Goal: Task Accomplishment & Management: Complete application form

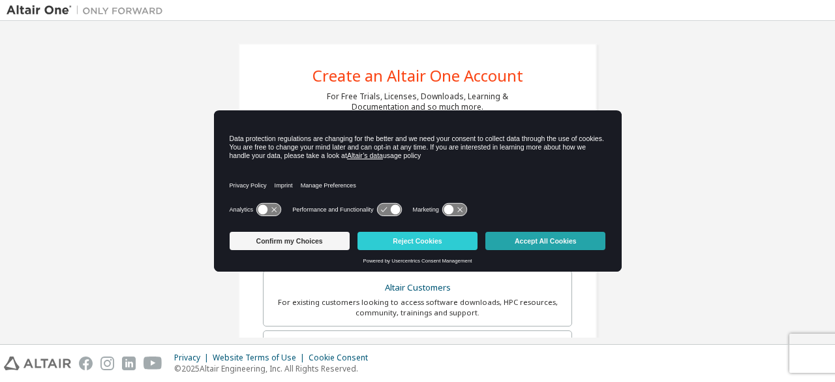
click at [530, 239] on button "Accept All Cookies" at bounding box center [545, 241] width 120 height 18
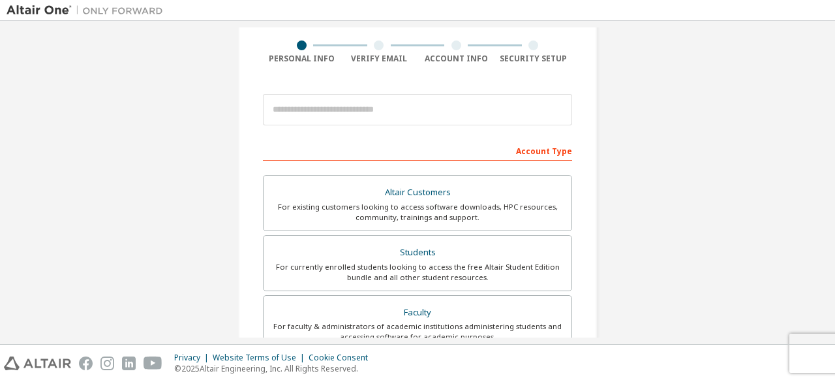
scroll to position [96, 0]
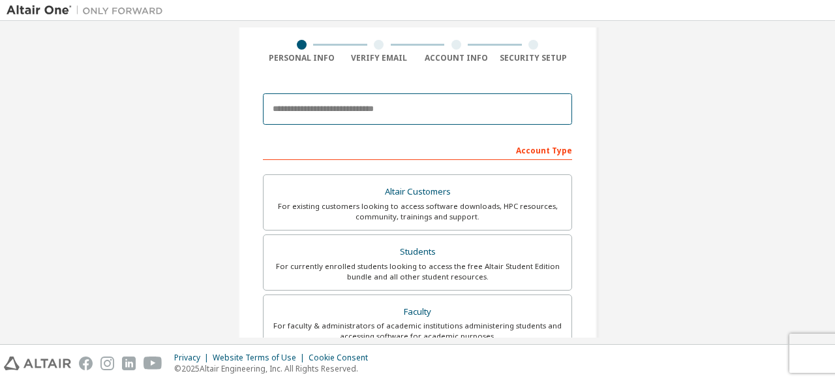
click at [451, 115] on input "email" at bounding box center [417, 108] width 309 height 31
paste input "**********"
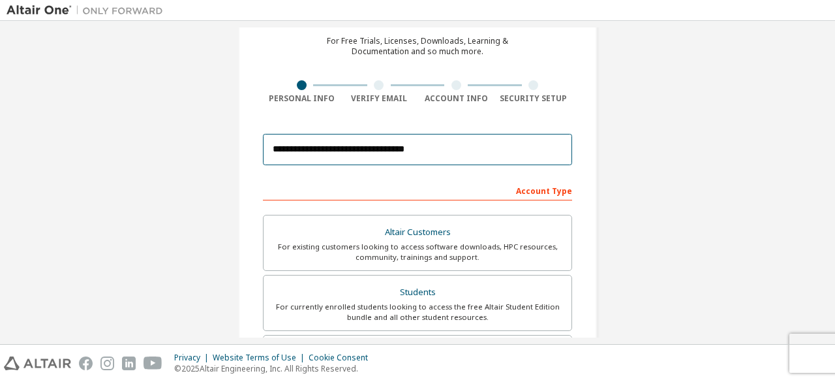
scroll to position [53, 0]
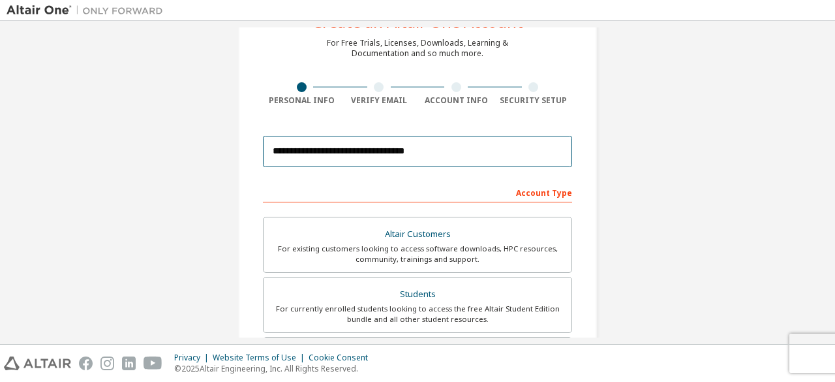
type input "**********"
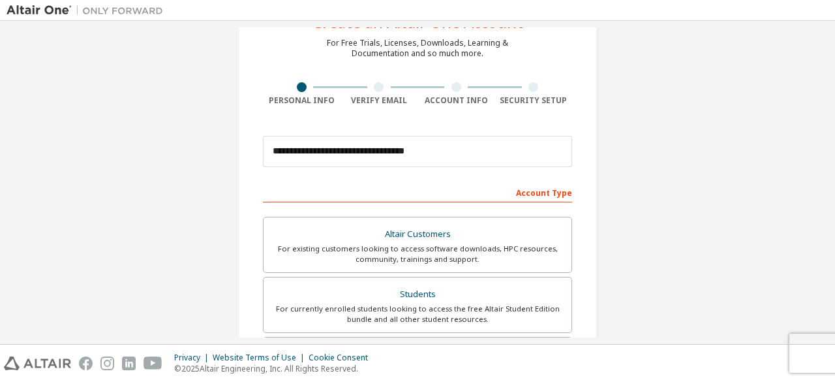
drag, startPoint x: 787, startPoint y: 11, endPoint x: 419, endPoint y: 100, distance: 377.8
click at [419, 100] on div "Account Info" at bounding box center [456, 100] width 78 height 10
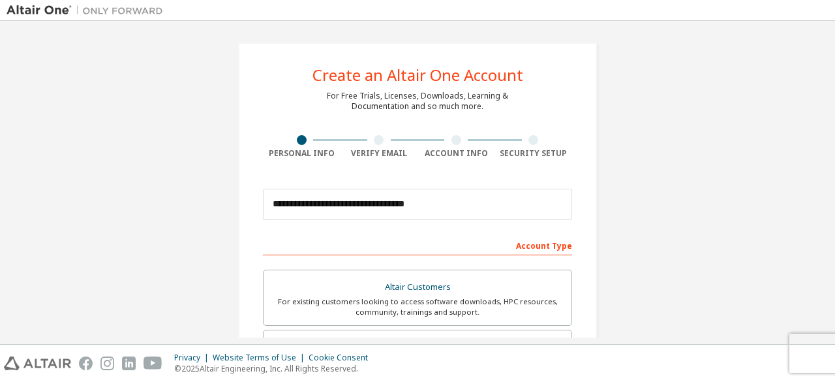
scroll to position [0, 0]
click at [610, 103] on div "**********" at bounding box center [418, 372] width 822 height 691
click at [558, 104] on div "**********" at bounding box center [417, 372] width 359 height 659
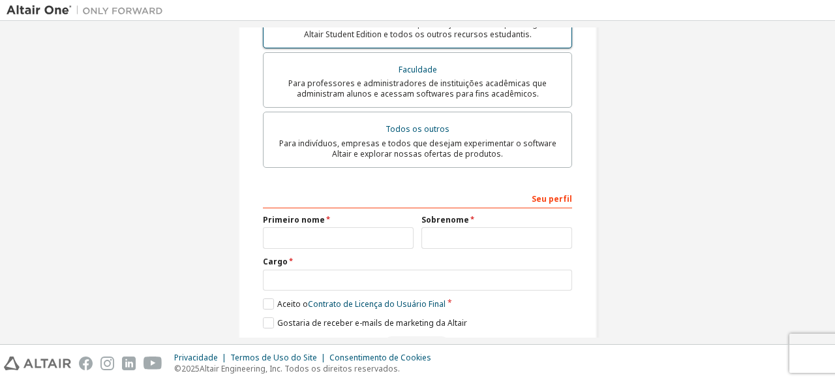
scroll to position [352, 0]
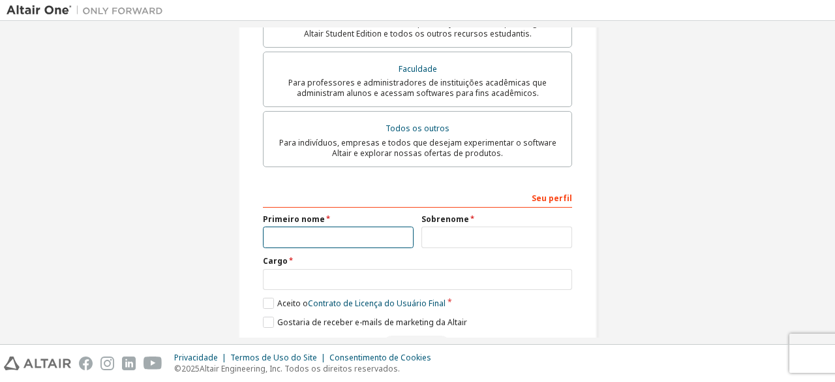
click at [323, 237] on input "text" at bounding box center [338, 237] width 151 height 22
type input "*"
type input "*******"
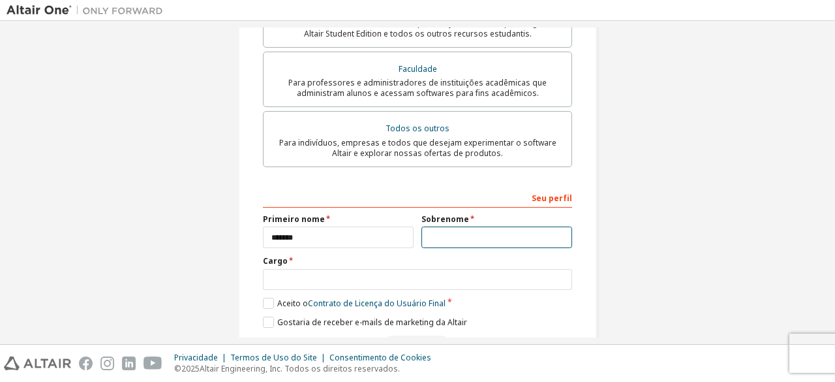
click at [455, 246] on input "text" at bounding box center [496, 237] width 151 height 22
type input "**********"
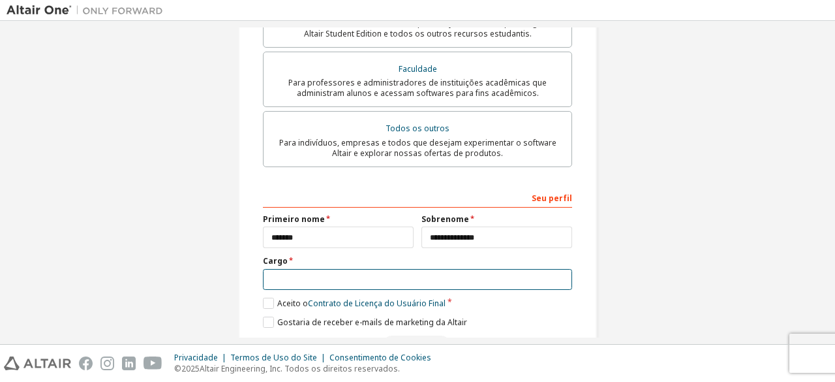
click at [397, 284] on input "text" at bounding box center [417, 280] width 309 height 22
type input "*********"
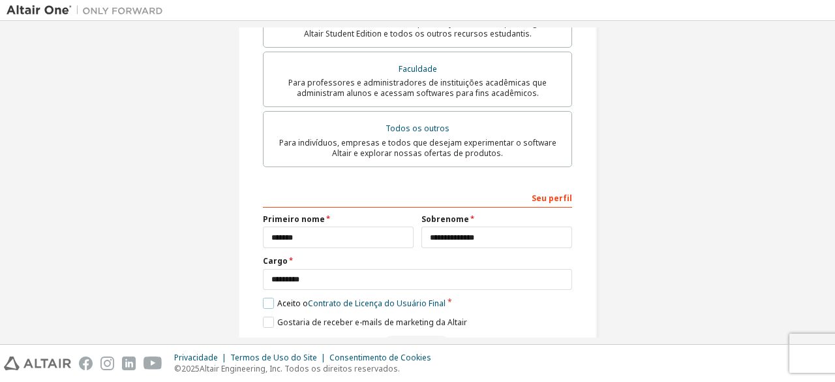
click at [263, 307] on label "Aceito o Contrato de Licença do Usuário Final" at bounding box center [354, 302] width 183 height 11
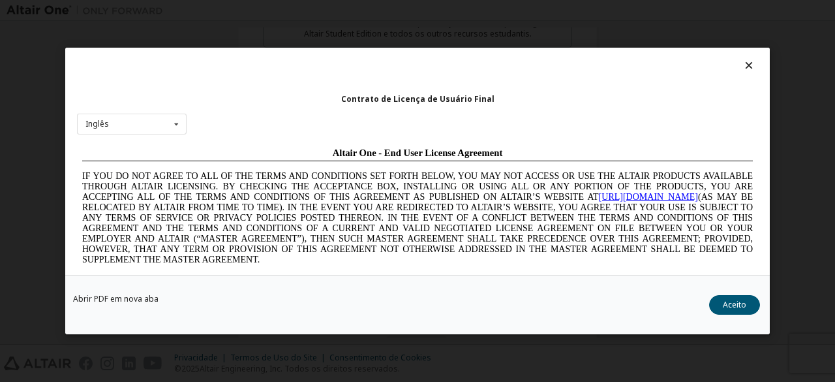
scroll to position [0, 0]
click at [172, 128] on icon at bounding box center [176, 124] width 16 height 20
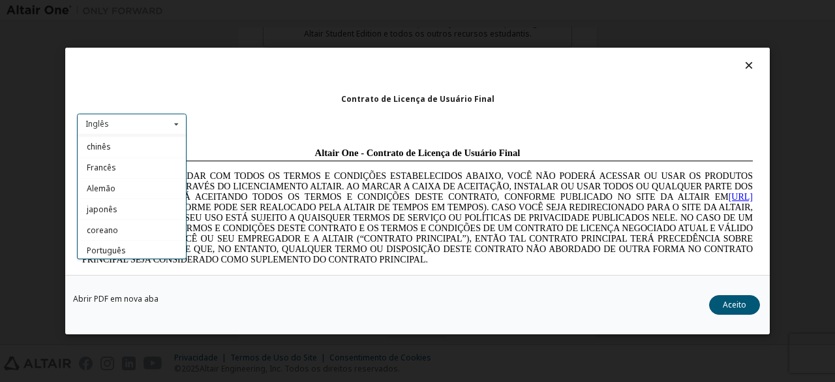
scroll to position [17, 0]
click at [134, 256] on div "Português" at bounding box center [132, 252] width 108 height 21
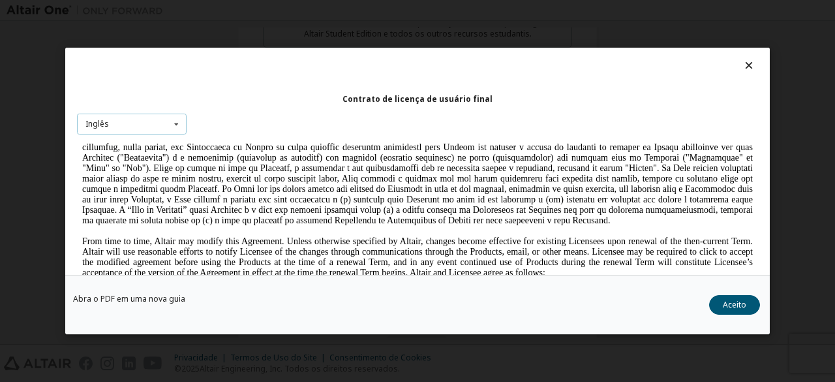
scroll to position [148, 0]
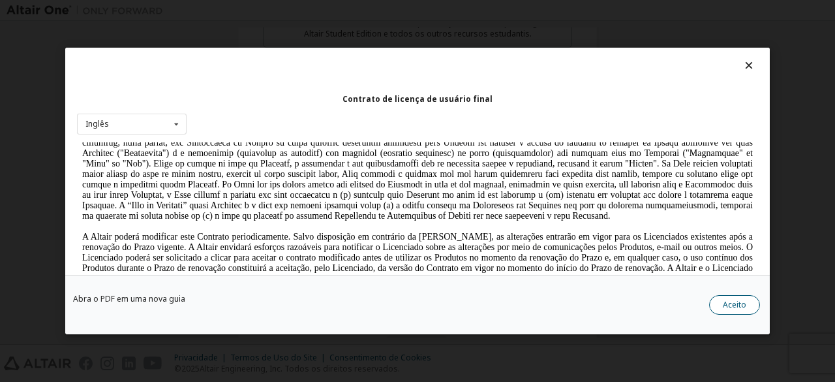
click at [750, 311] on button "Aceito" at bounding box center [734, 305] width 51 height 20
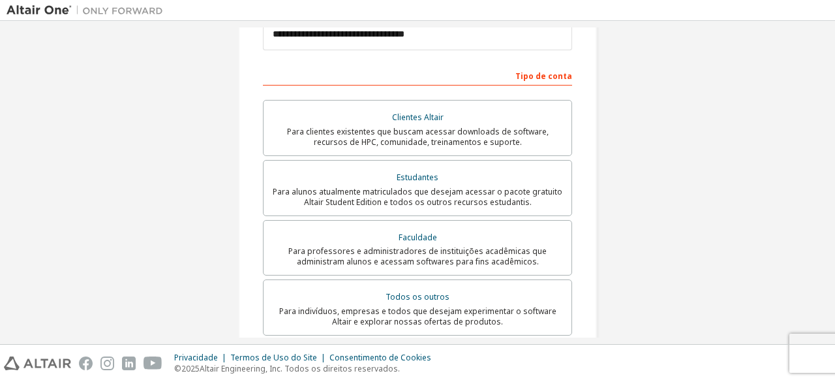
scroll to position [183, 0]
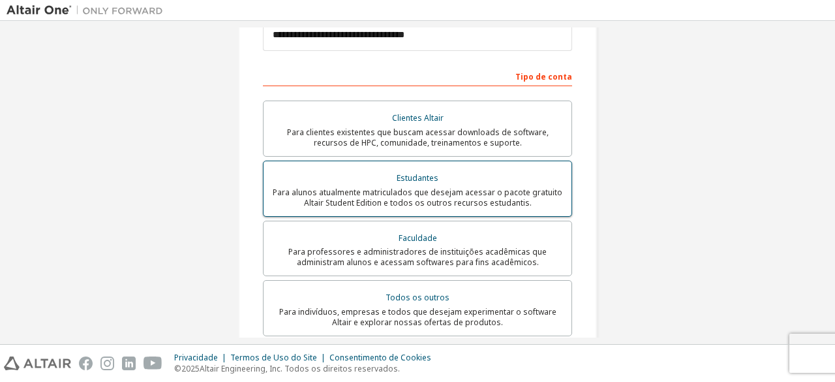
click at [382, 177] on div "Estudantes" at bounding box center [417, 178] width 292 height 18
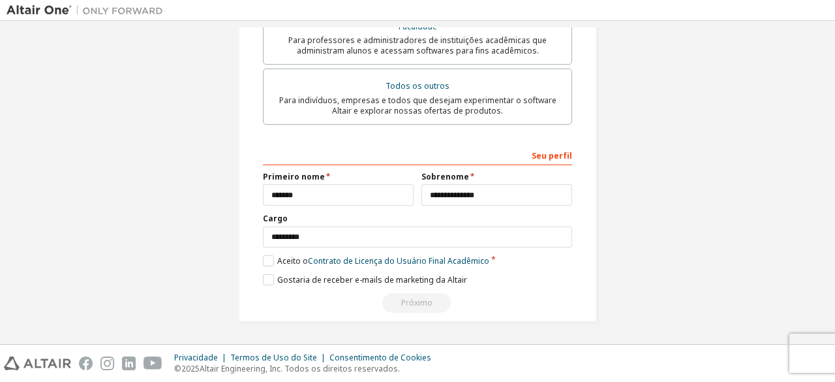
scroll to position [396, 0]
click at [269, 263] on label "Aceito o Contrato de Licença do Usuário Final Acadêmico" at bounding box center [376, 260] width 226 height 11
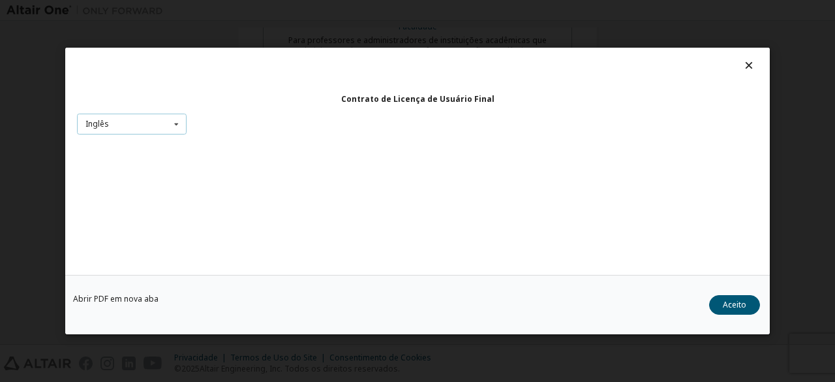
click at [160, 130] on div "Inglês Inglês" at bounding box center [132, 124] width 110 height 22
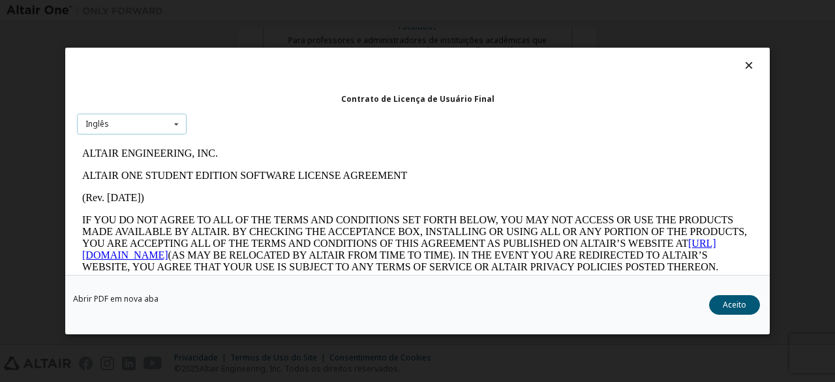
scroll to position [0, 0]
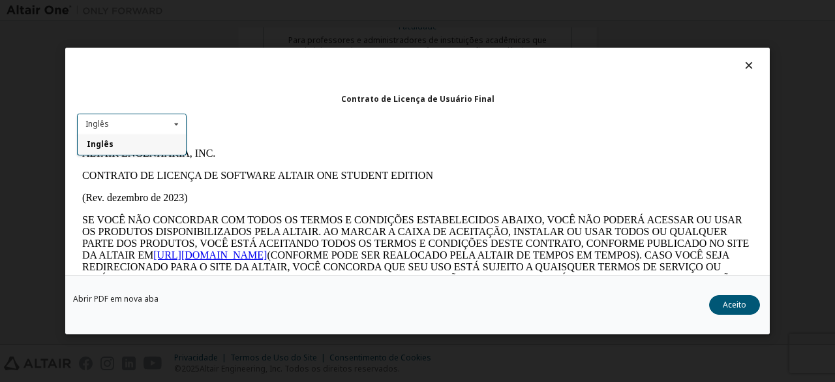
click at [142, 153] on div "Inglês" at bounding box center [132, 144] width 108 height 21
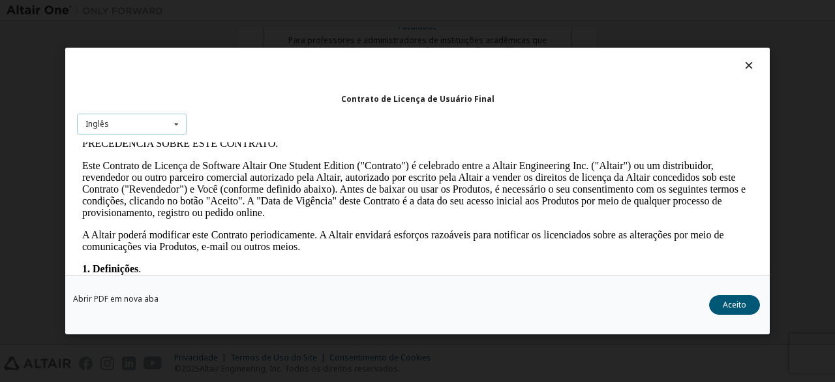
scroll to position [171, 0]
click at [722, 302] on button "Aceito" at bounding box center [734, 305] width 51 height 20
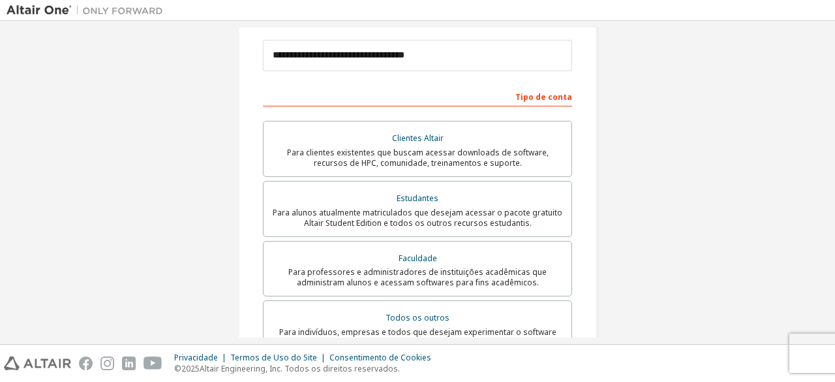
scroll to position [378, 0]
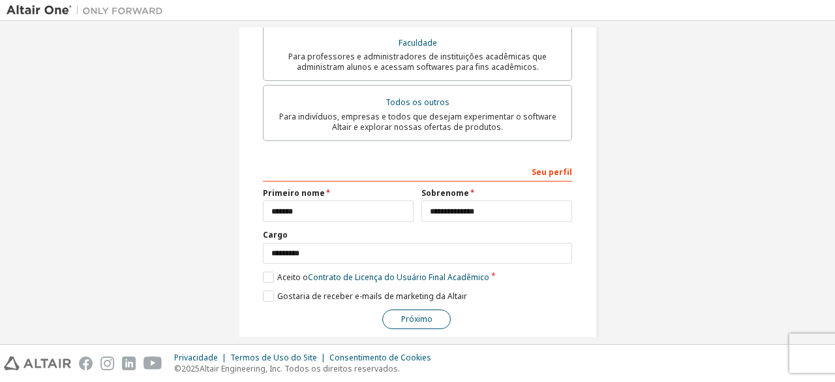
click at [425, 320] on font "Próximo" at bounding box center [416, 318] width 31 height 11
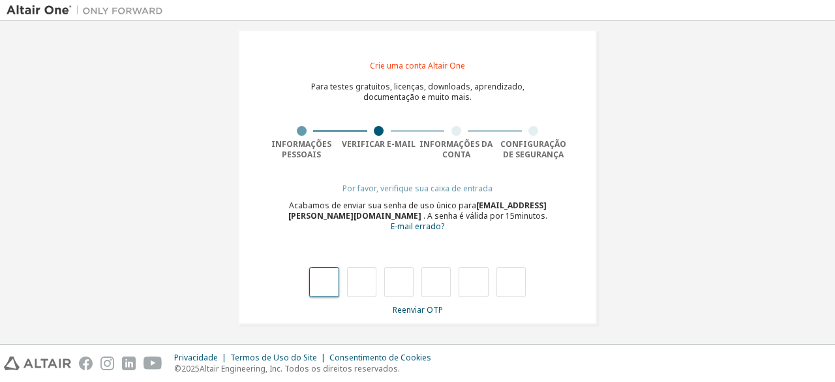
click at [323, 278] on input "text" at bounding box center [323, 282] width 29 height 30
type input "*"
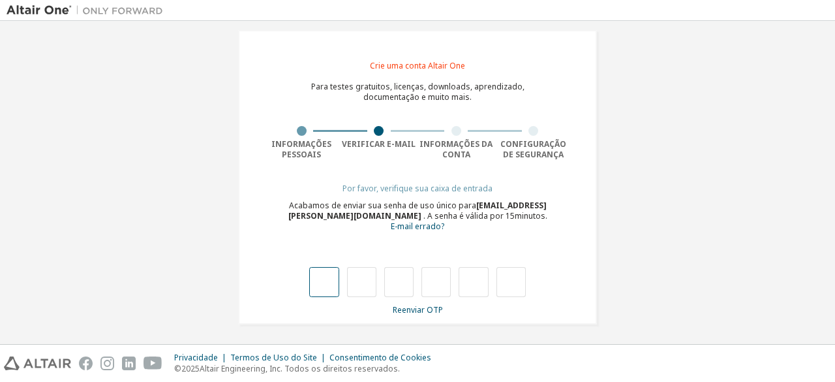
type input "*"
